Goal: Information Seeking & Learning: Learn about a topic

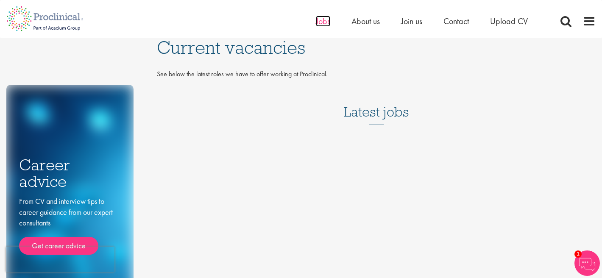
click at [322, 22] on span "Jobs" at bounding box center [323, 21] width 14 height 11
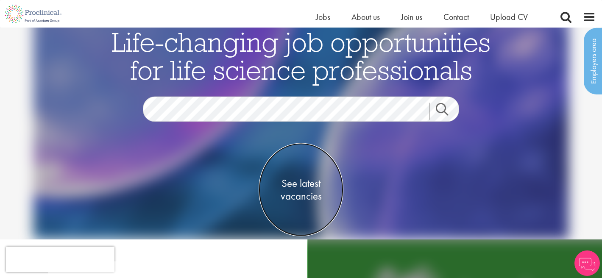
click at [305, 189] on span "See latest vacancies" at bounding box center [301, 189] width 85 height 25
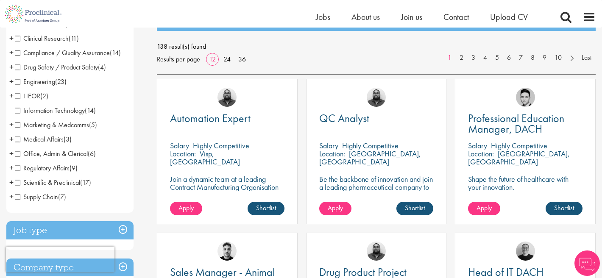
scroll to position [113, 0]
click at [15, 141] on span "Medical Affairs" at bounding box center [39, 138] width 49 height 9
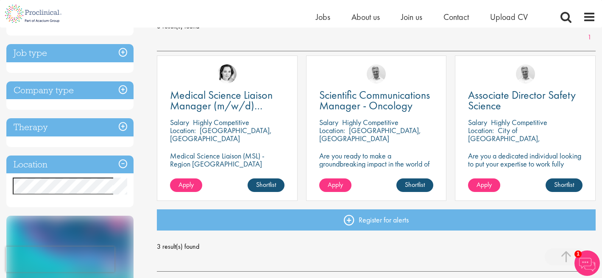
scroll to position [150, 0]
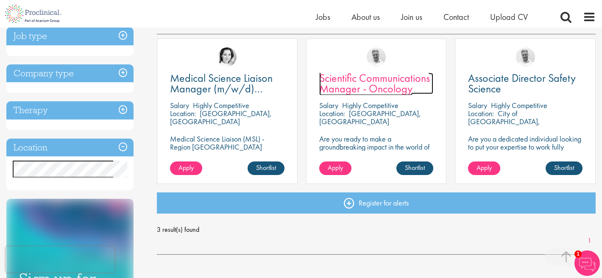
click at [339, 74] on span "Scientific Communications Manager - Oncology" at bounding box center [374, 83] width 111 height 25
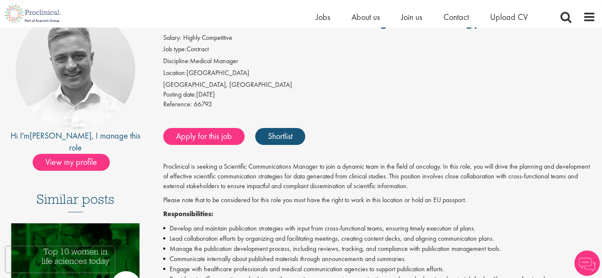
scroll to position [84, 0]
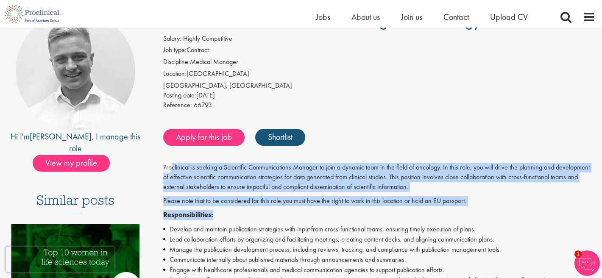
drag, startPoint x: 170, startPoint y: 166, endPoint x: 432, endPoint y: 211, distance: 266.0
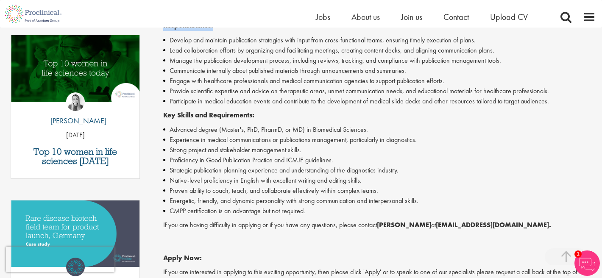
scroll to position [275, 0]
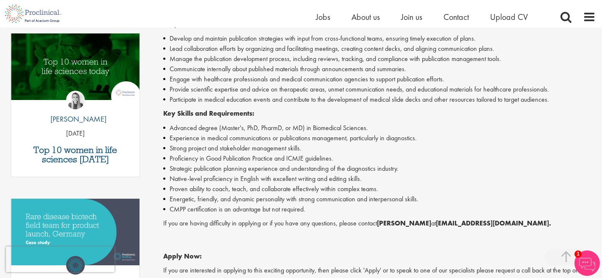
click at [291, 134] on li "Experience in medical communications or publications management, particularly i…" at bounding box center [379, 138] width 433 height 10
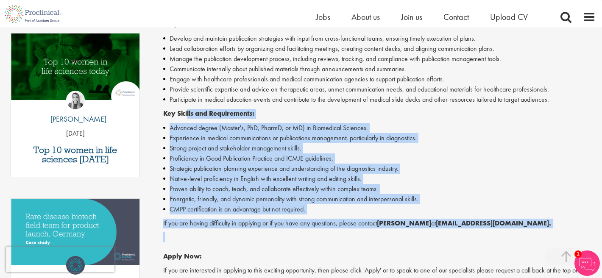
drag, startPoint x: 186, startPoint y: 116, endPoint x: 315, endPoint y: 248, distance: 183.9
click at [310, 246] on div "Proclinical is seeking a Scientific Communications Manager to join a dynamic te…" at bounding box center [379, 152] width 433 height 361
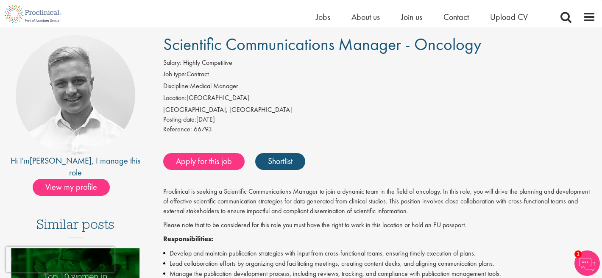
scroll to position [42, 0]
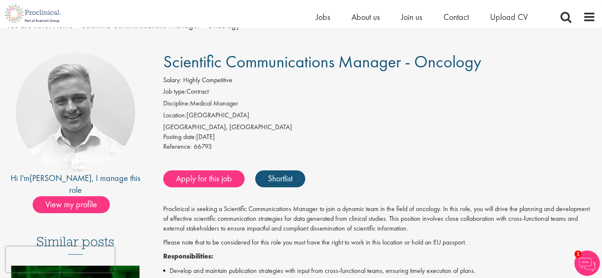
click at [397, 117] on li "Location: [GEOGRAPHIC_DATA]" at bounding box center [379, 117] width 433 height 12
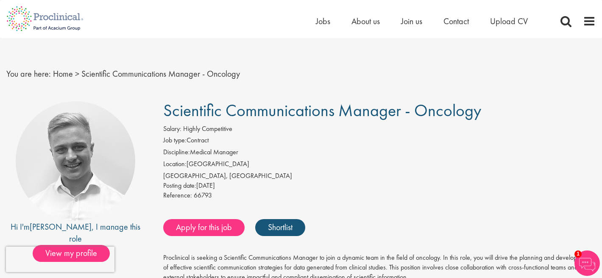
scroll to position [4, 0]
